Goal: Task Accomplishment & Management: Manage account settings

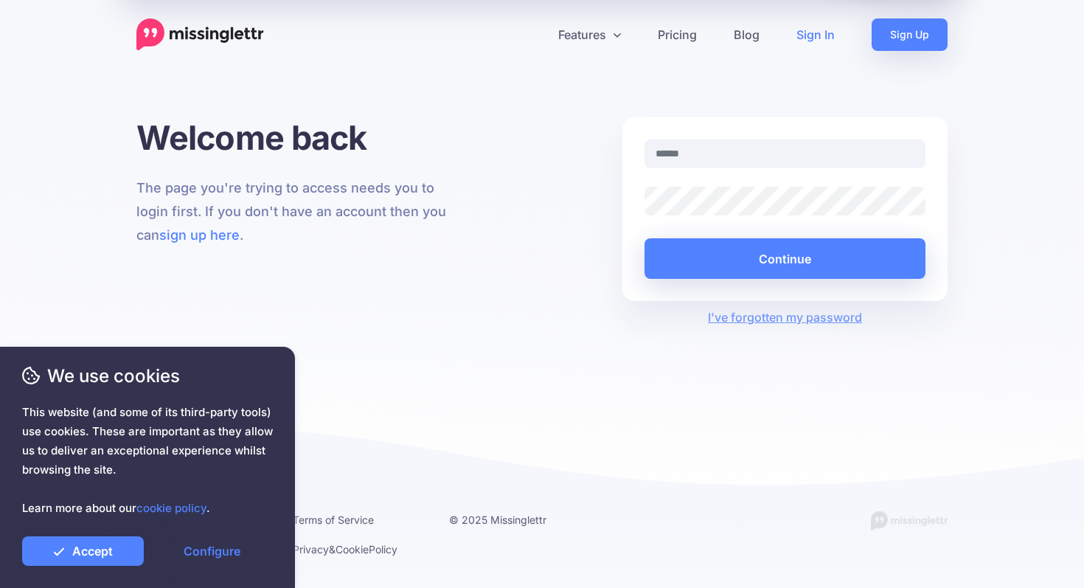
click at [758, 150] on input "text" at bounding box center [784, 153] width 281 height 29
click at [738, 151] on input "text" at bounding box center [784, 153] width 281 height 29
click at [114, 540] on link "Accept" at bounding box center [83, 550] width 122 height 29
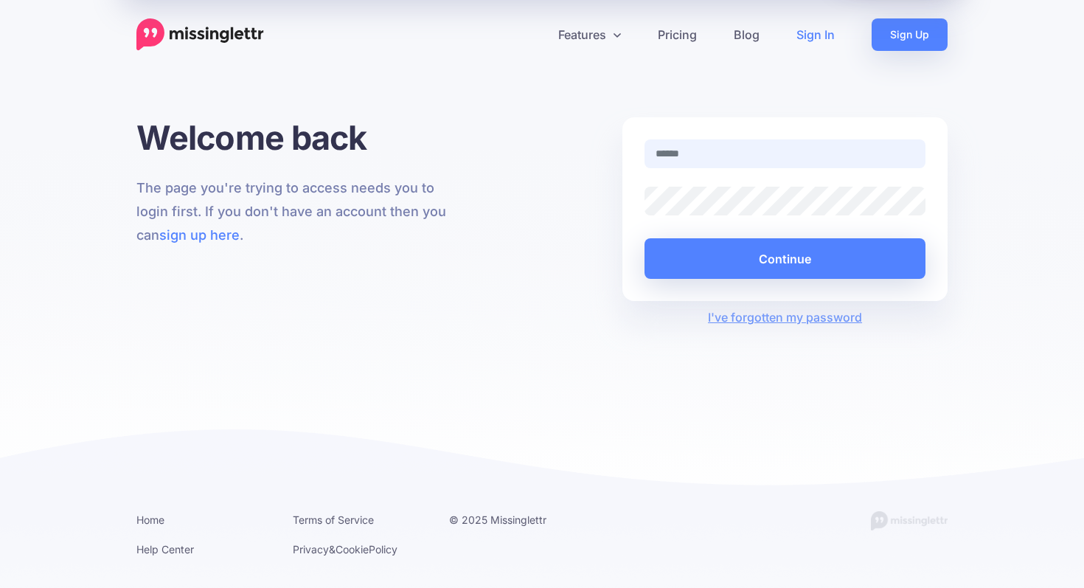
click at [757, 162] on input "text" at bounding box center [784, 153] width 281 height 29
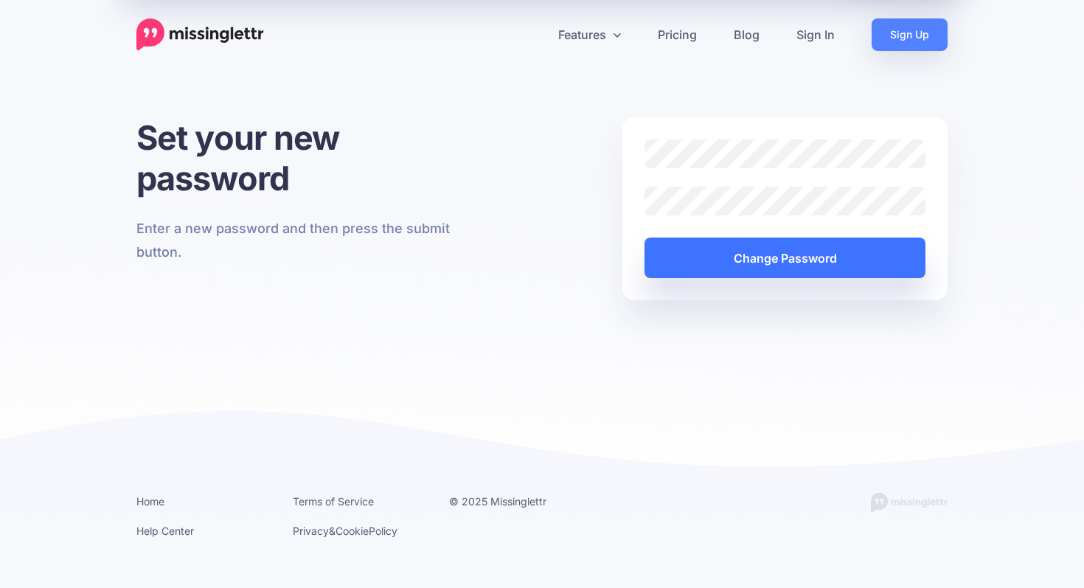
click at [758, 268] on button "Change Password" at bounding box center [784, 257] width 281 height 41
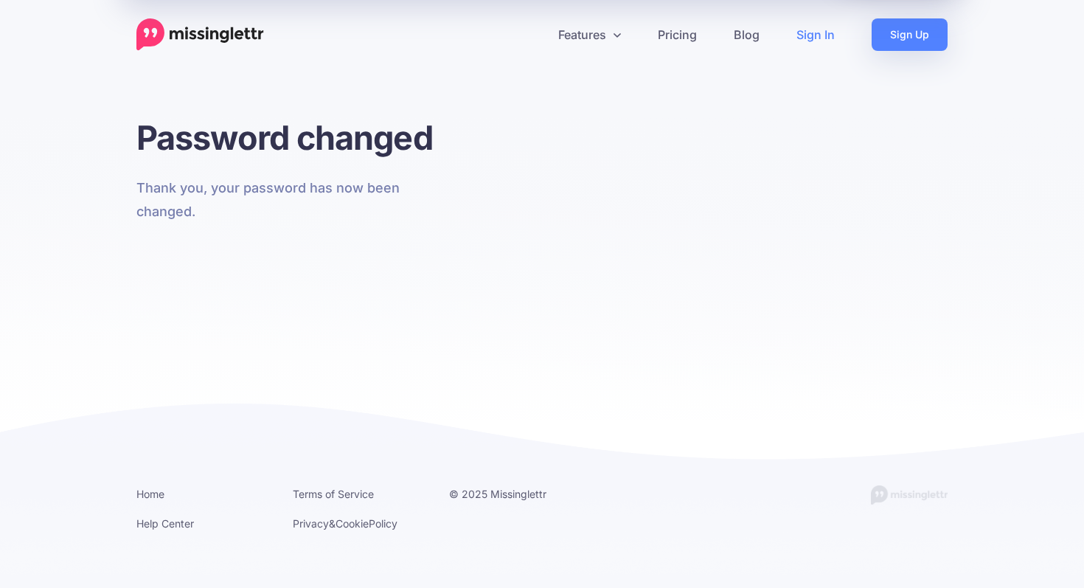
click at [815, 36] on link "Sign In" at bounding box center [815, 34] width 75 height 32
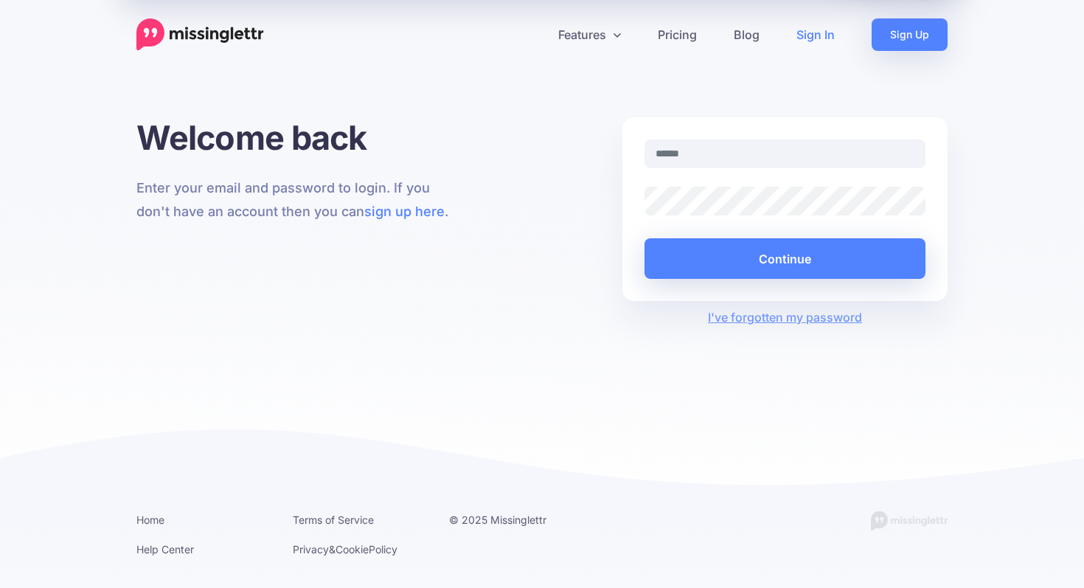
click at [761, 152] on input "text" at bounding box center [784, 153] width 281 height 29
type input "**********"
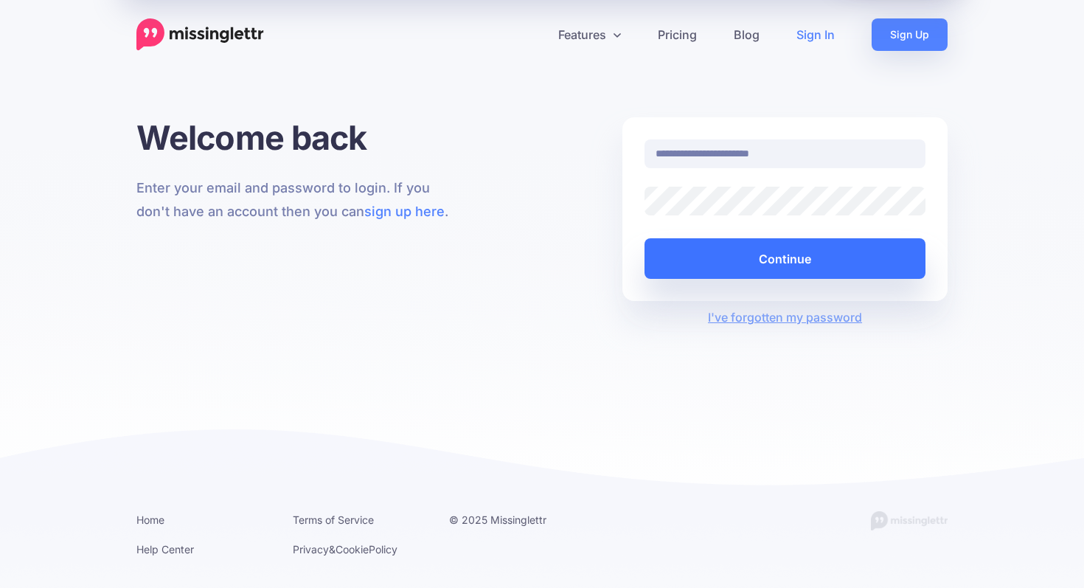
click at [738, 263] on button "Continue" at bounding box center [784, 258] width 281 height 41
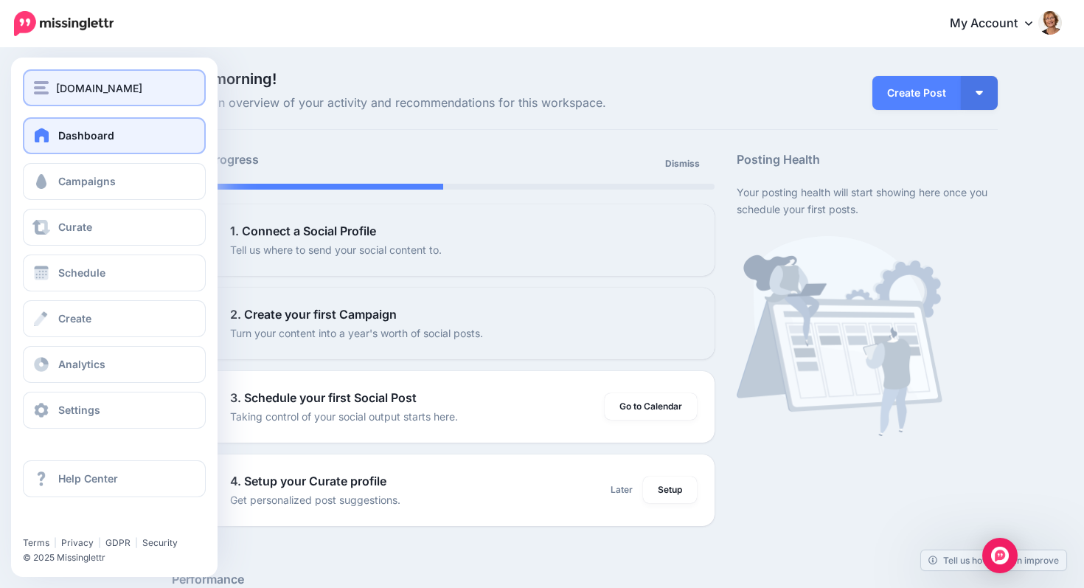
click at [153, 77] on button "[DOMAIN_NAME]" at bounding box center [114, 87] width 183 height 37
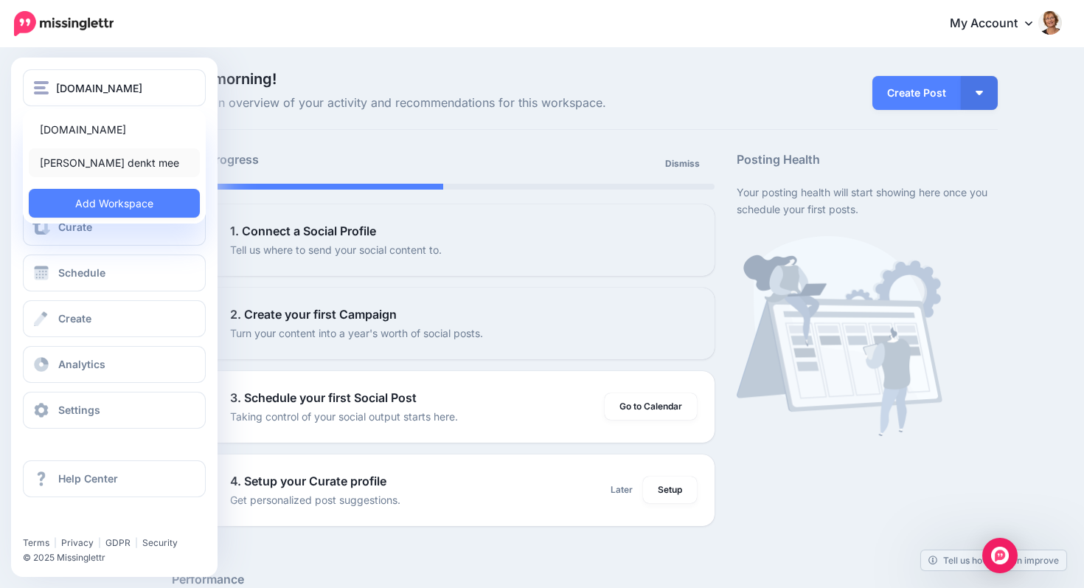
click at [122, 166] on link "[PERSON_NAME] denkt mee" at bounding box center [114, 162] width 171 height 29
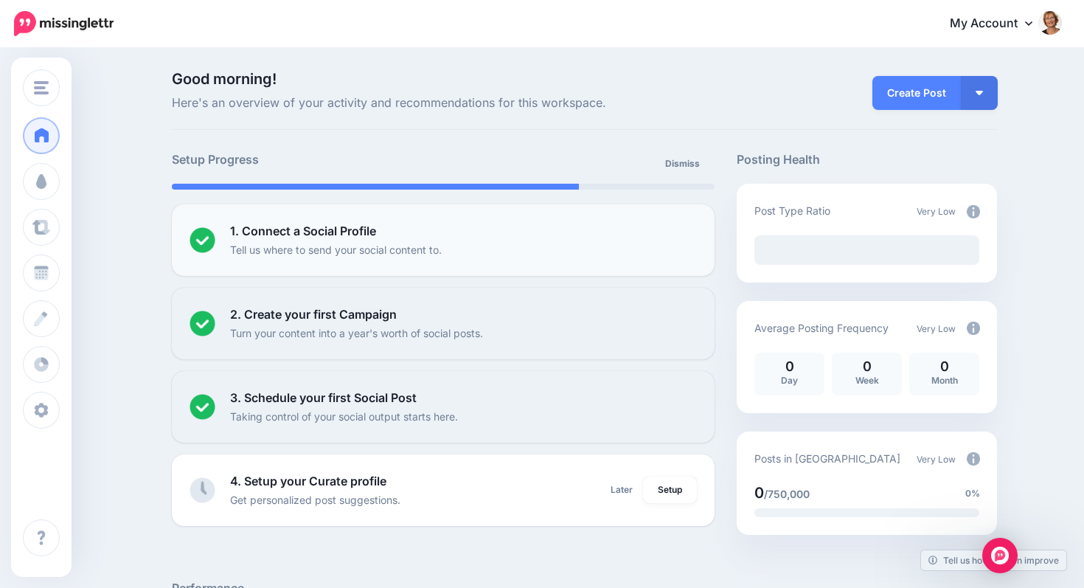
click at [529, 248] on div "1. Connect a Social Profile Tell us where to send your social content to." at bounding box center [463, 240] width 467 height 36
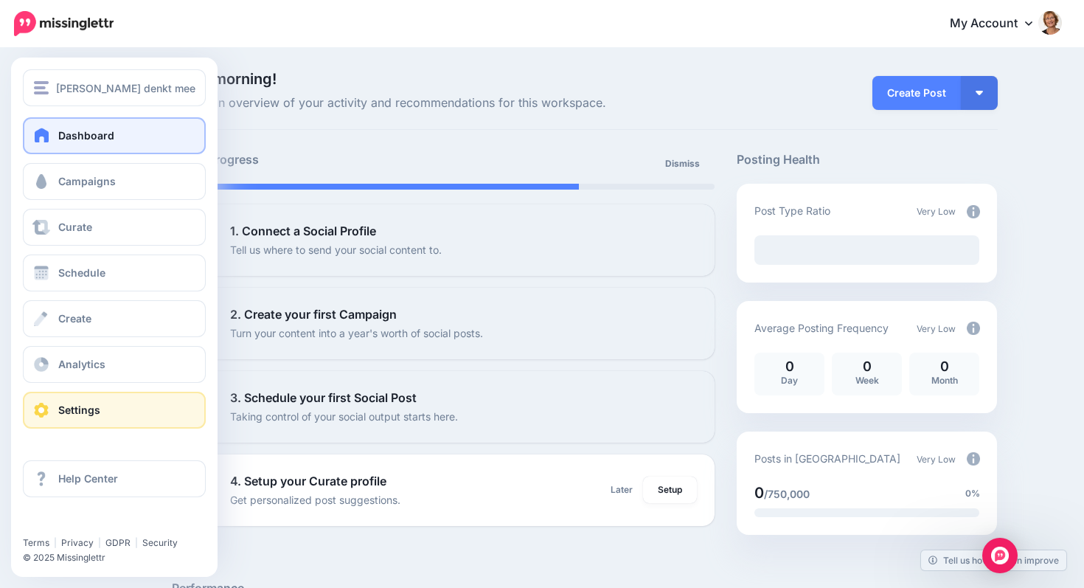
click at [47, 406] on span at bounding box center [41, 410] width 19 height 15
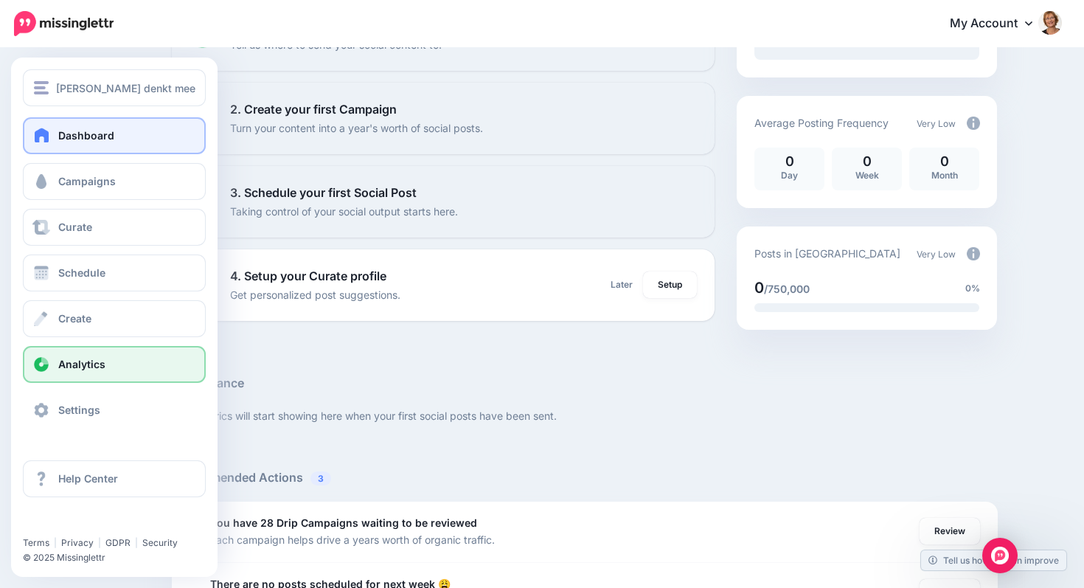
scroll to position [240, 0]
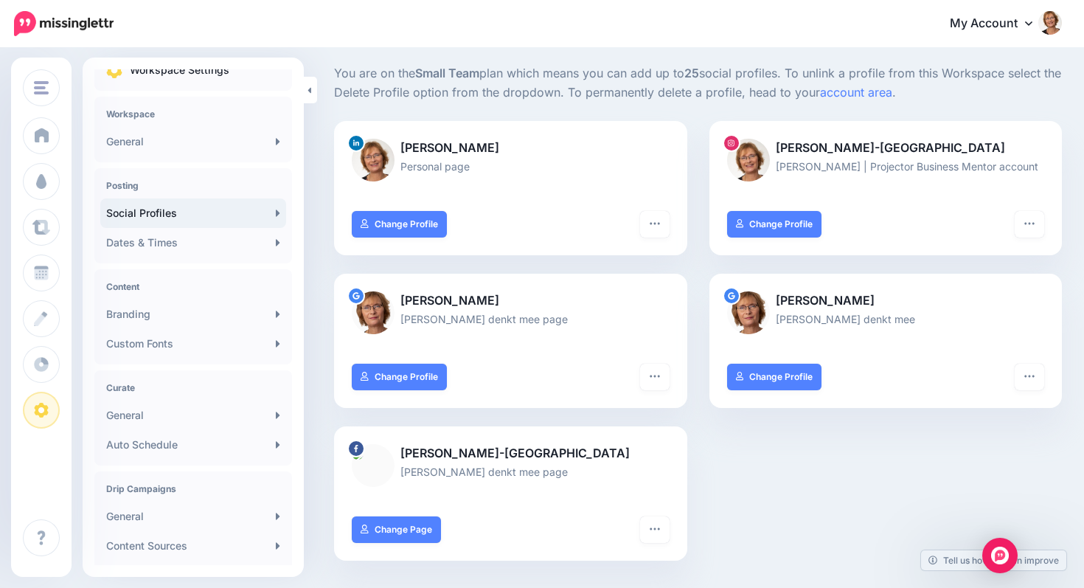
scroll to position [89, 0]
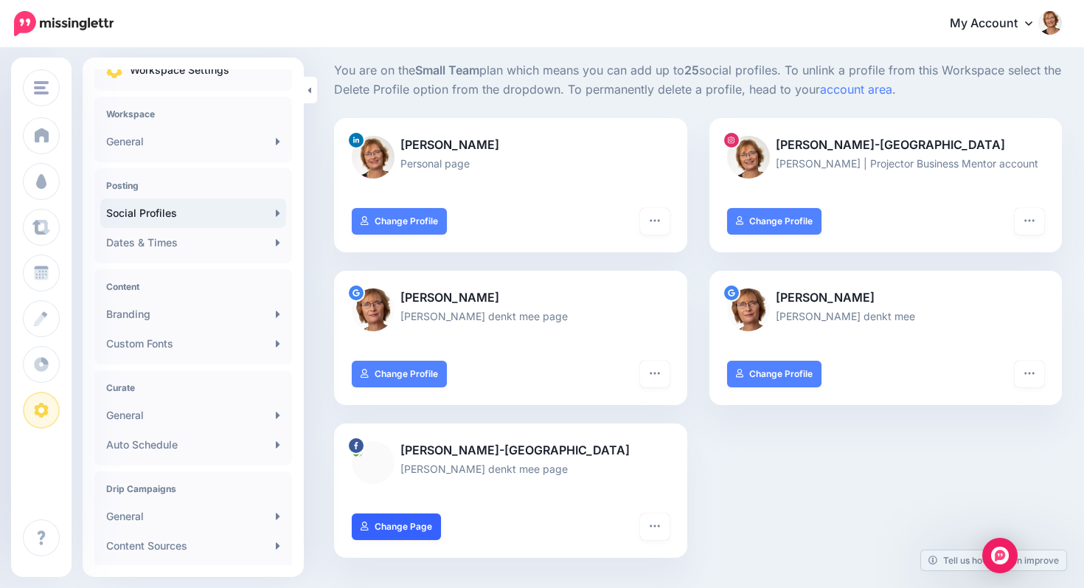
click at [430, 524] on link "Change Page" at bounding box center [396, 526] width 89 height 27
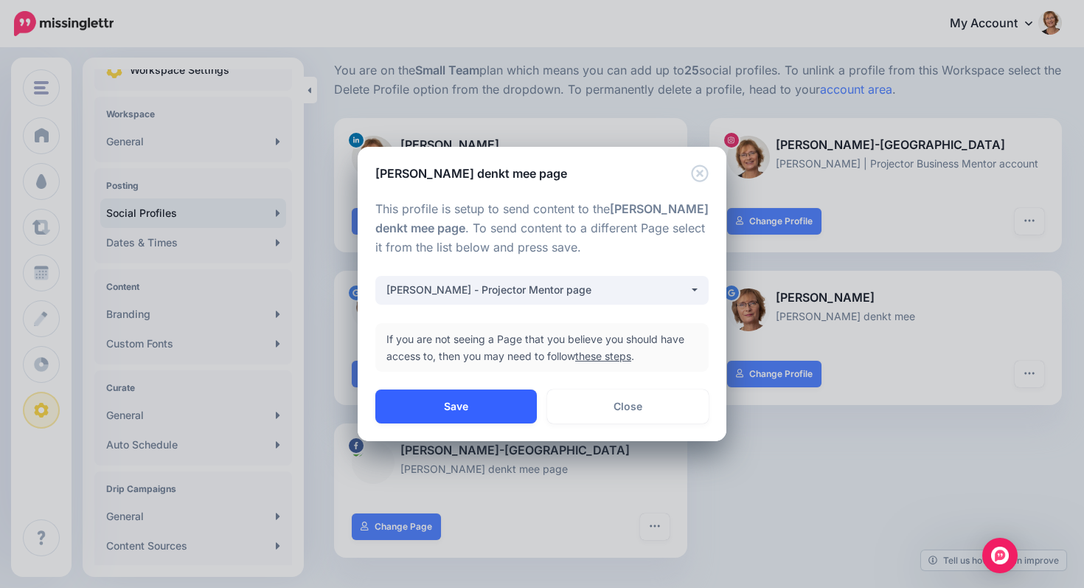
click at [466, 403] on button "Save" at bounding box center [455, 406] width 161 height 34
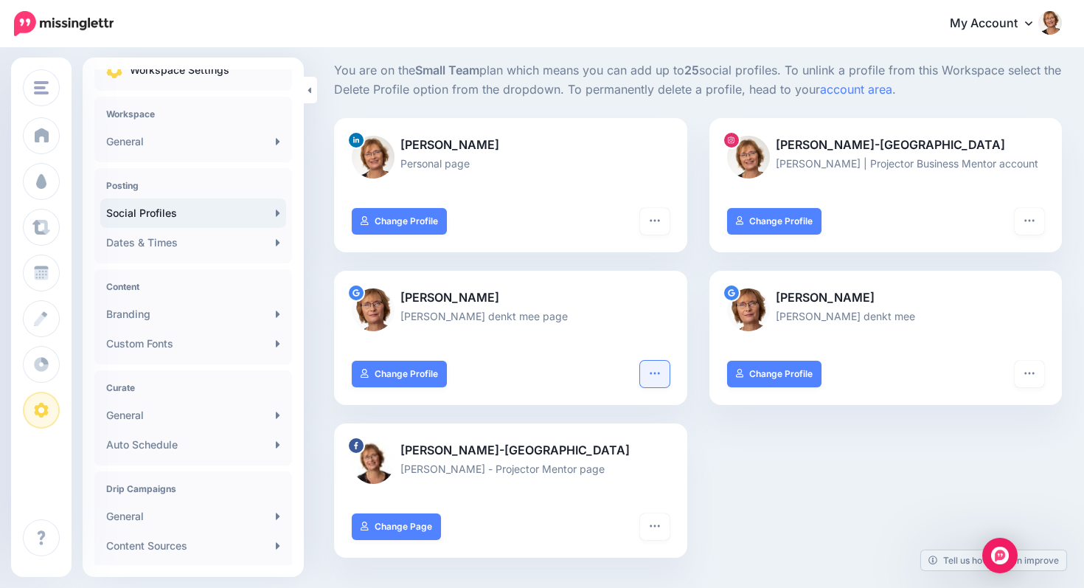
click at [660, 373] on icon "button" at bounding box center [655, 373] width 12 height 12
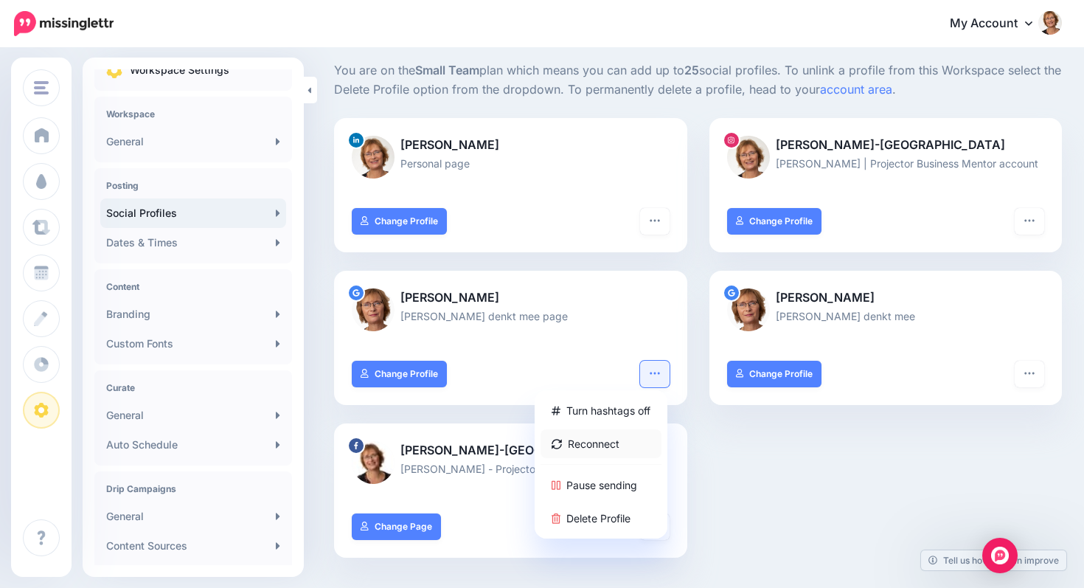
click at [620, 448] on link "Reconnect" at bounding box center [600, 443] width 121 height 29
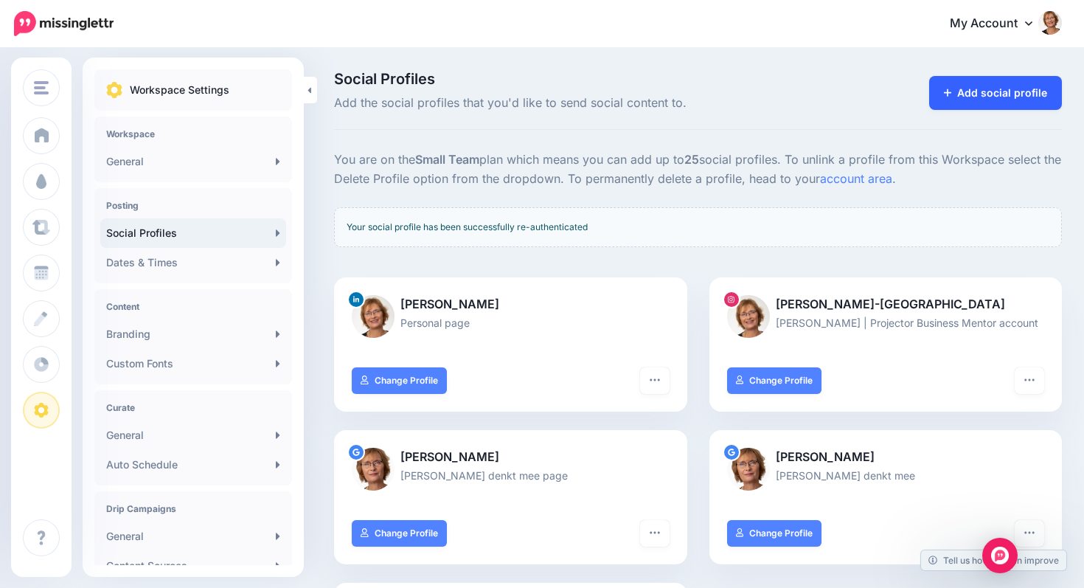
click at [978, 90] on link "Add social profile" at bounding box center [995, 93] width 133 height 34
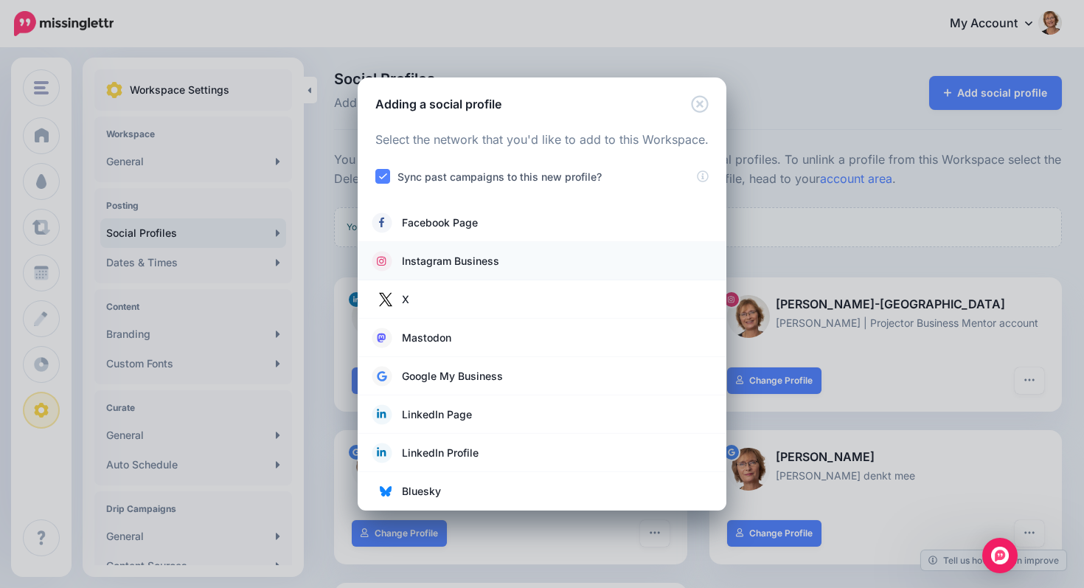
click at [627, 269] on link "Instagram Business" at bounding box center [541, 261] width 339 height 21
click at [498, 260] on link "Instagram Business" at bounding box center [541, 261] width 339 height 21
